Goal: Task Accomplishment & Management: Manage account settings

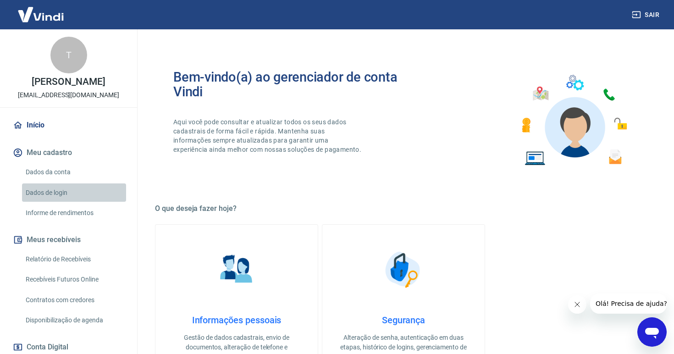
click at [61, 202] on link "Dados de login" at bounding box center [74, 192] width 104 height 19
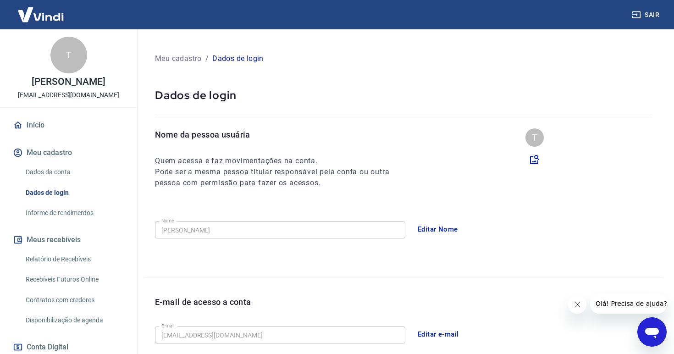
click at [60, 87] on p "[PERSON_NAME]" at bounding box center [68, 82] width 73 height 10
click at [50, 163] on button "Meu cadastro" at bounding box center [68, 153] width 115 height 20
click at [44, 16] on img at bounding box center [41, 14] width 60 height 28
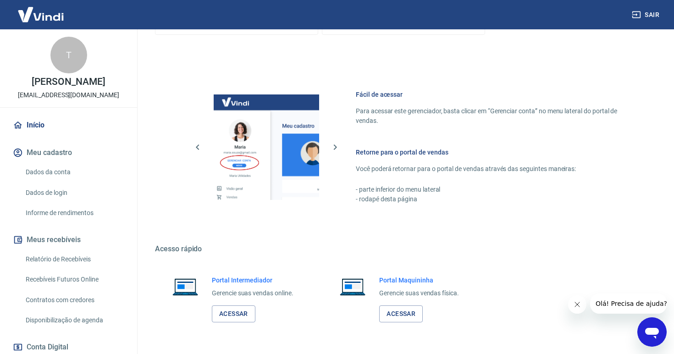
scroll to position [379, 0]
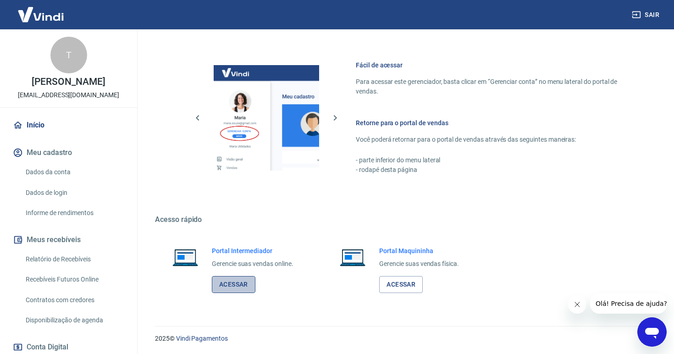
click at [228, 283] on link "Acessar" at bounding box center [234, 284] width 44 height 17
